Goal: Information Seeking & Learning: Check status

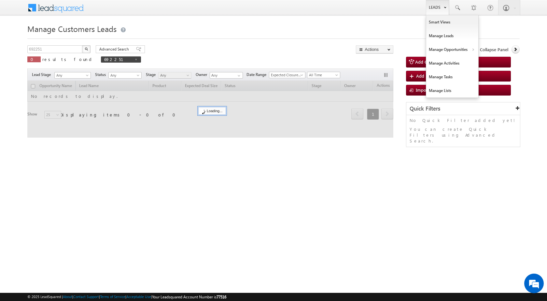
click at [436, 9] on link "Leads" at bounding box center [437, 7] width 23 height 15
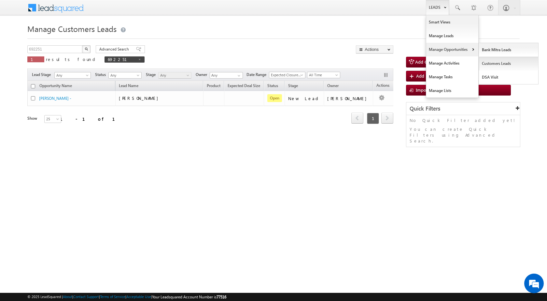
click at [494, 68] on link "Customers Leads" at bounding box center [509, 64] width 60 height 14
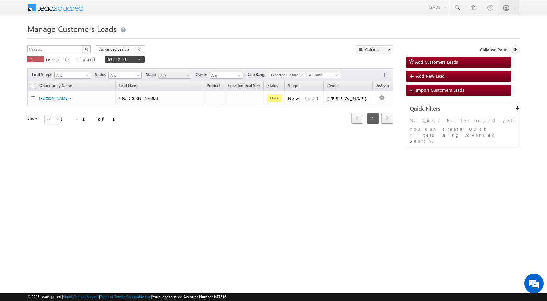
click at [145, 151] on div "Manage Customers Leads 692251 X 1 results found 692251 Advanced Search Advanced…" at bounding box center [273, 103] width 492 height 163
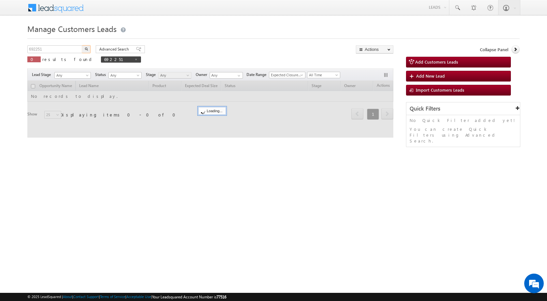
click at [47, 49] on input "692251" at bounding box center [55, 49] width 56 height 8
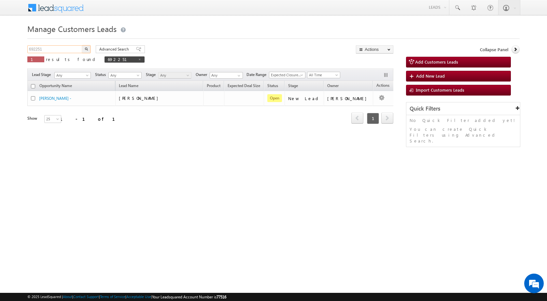
paste input "751325"
type input "751325"
click at [82, 45] on button "button" at bounding box center [86, 49] width 8 height 8
click at [281, 156] on div "Manage Customers Leads 751325 X 1 results found 751325 Advanced Search Advanced…" at bounding box center [273, 103] width 492 height 163
click at [227, 184] on div "Manage Customers Leads 751325 X 1 results found 751325 Advanced Search Advanced…" at bounding box center [273, 103] width 492 height 163
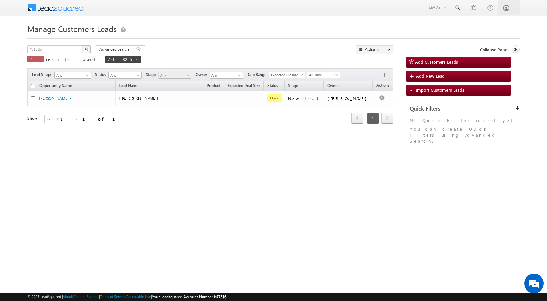
click at [201, 181] on div "Manage Customers Leads 751325 X 1 results found 751325 Advanced Search Advanced…" at bounding box center [273, 103] width 492 height 163
click at [276, 179] on div "Manage Customers Leads 751325 X 1 results found 751325 Advanced Search Advanced…" at bounding box center [273, 103] width 492 height 163
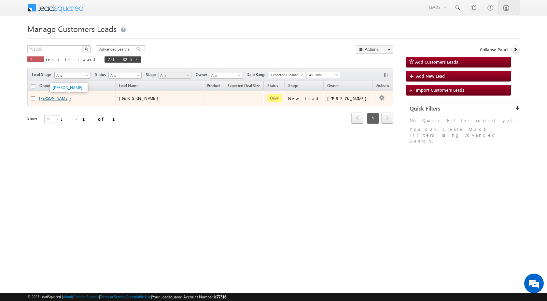
click at [63, 98] on link "MANISH CHOUKSEY -" at bounding box center [55, 98] width 32 height 5
